Goal: Information Seeking & Learning: Check status

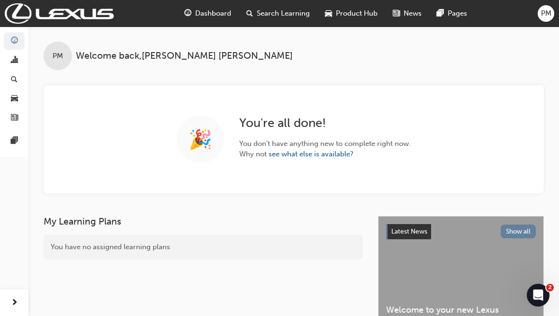
click at [213, 18] on span "Dashboard" at bounding box center [213, 13] width 36 height 11
click at [203, 12] on span "Dashboard" at bounding box center [213, 13] width 36 height 11
click at [203, 17] on span "Dashboard" at bounding box center [213, 13] width 36 height 11
click at [198, 14] on span "Dashboard" at bounding box center [213, 13] width 36 height 11
click at [198, 13] on span "Dashboard" at bounding box center [213, 13] width 36 height 11
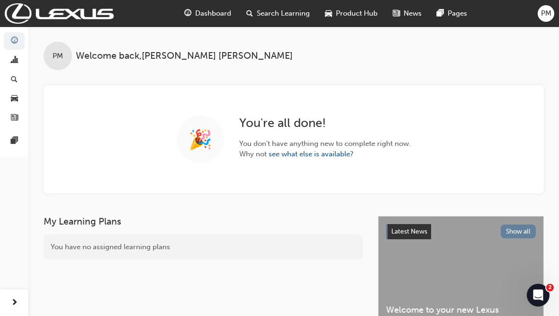
click at [203, 15] on span "Dashboard" at bounding box center [213, 13] width 36 height 11
click at [208, 16] on span "Dashboard" at bounding box center [213, 13] width 36 height 11
click at [288, 16] on span "Search Learning" at bounding box center [283, 13] width 53 height 11
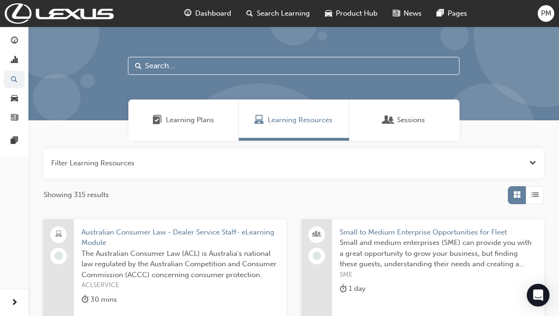
click at [219, 22] on div "Dashboard" at bounding box center [208, 13] width 62 height 19
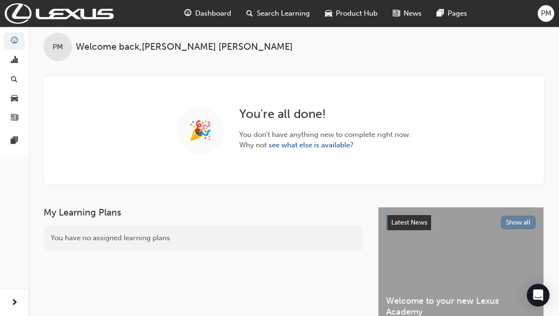
scroll to position [2, 0]
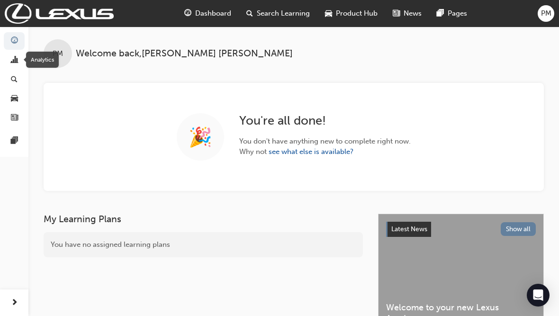
click at [50, 61] on div "Analytics" at bounding box center [42, 60] width 33 height 16
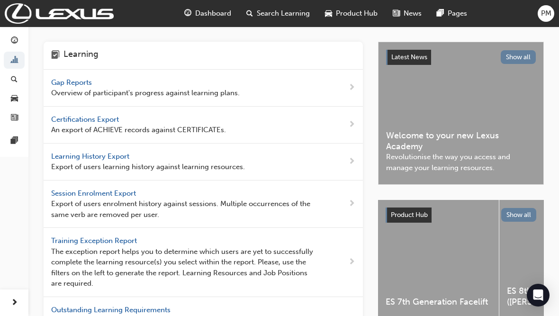
click at [81, 88] on span "Overview of participant's progress against learning plans." at bounding box center [145, 93] width 189 height 11
